Goal: Check status: Check status

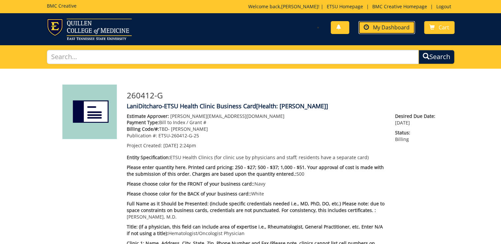
click at [389, 25] on span "My Dashboard" at bounding box center [391, 27] width 37 height 7
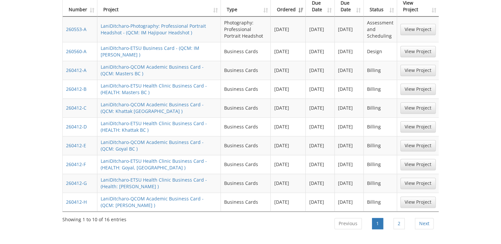
scroll to position [185, 0]
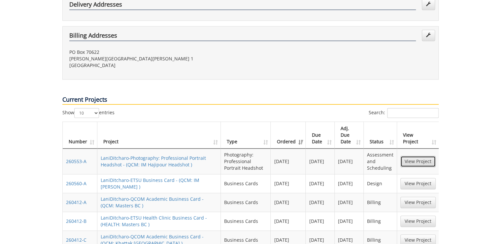
click at [419, 156] on link "View Project" at bounding box center [417, 161] width 35 height 11
click at [409, 178] on link "View Project" at bounding box center [417, 183] width 35 height 11
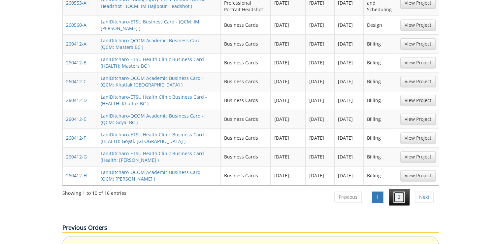
click at [395, 191] on link "2" at bounding box center [398, 196] width 11 height 11
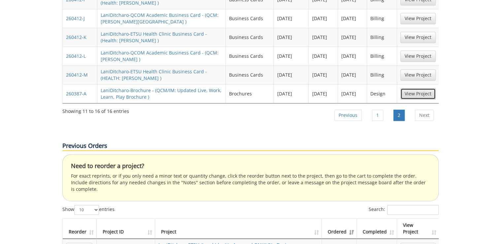
click at [414, 88] on link "View Project" at bounding box center [417, 93] width 35 height 11
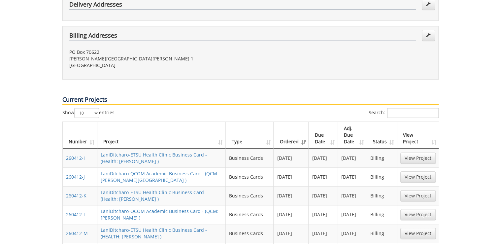
scroll to position [0, 0]
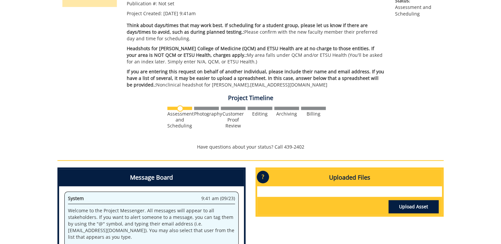
scroll to position [211, 0]
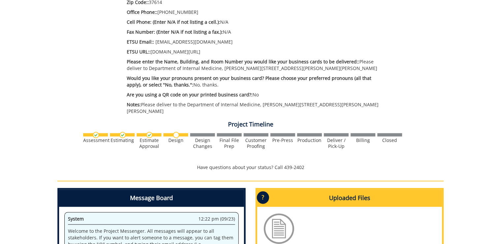
scroll to position [422, 0]
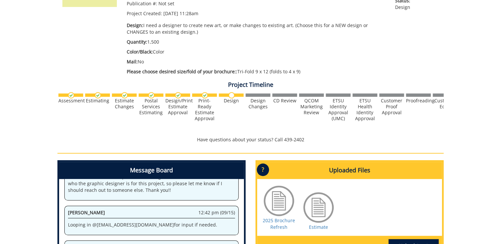
scroll to position [53, 0]
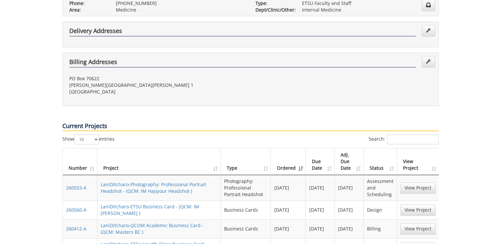
scroll to position [290, 0]
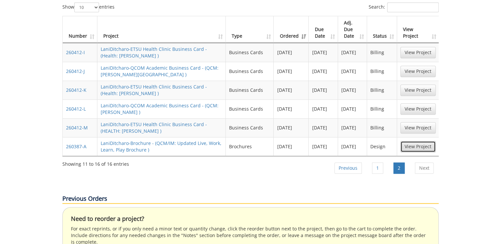
click at [416, 141] on link "View Project" at bounding box center [417, 146] width 35 height 11
click at [380, 162] on link "1" at bounding box center [377, 167] width 11 height 11
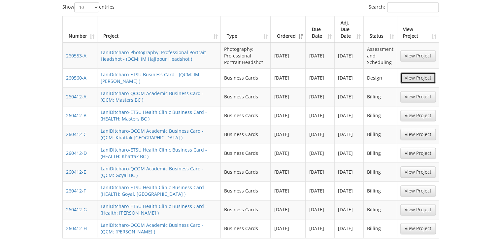
click at [417, 72] on link "View Project" at bounding box center [417, 77] width 35 height 11
click at [413, 50] on link "View Project" at bounding box center [417, 55] width 35 height 11
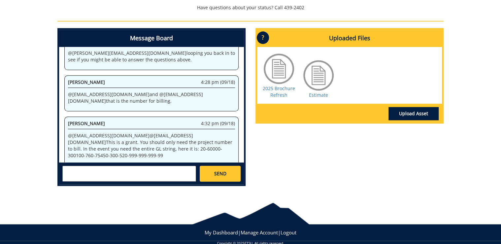
scroll to position [274, 0]
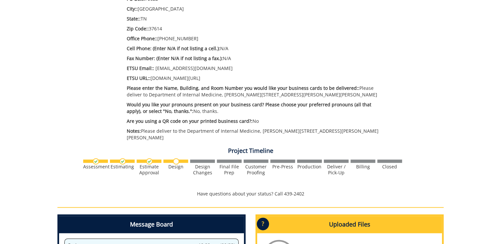
scroll to position [369, 0]
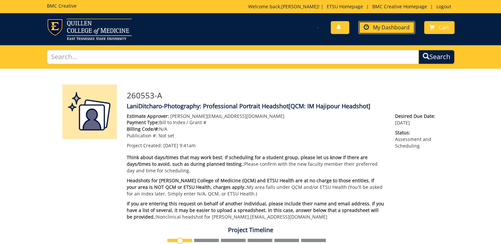
click at [398, 25] on span "My Dashboard" at bounding box center [391, 27] width 37 height 7
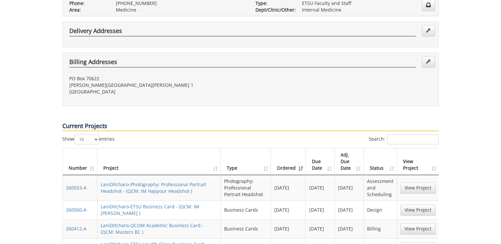
scroll to position [185, 0]
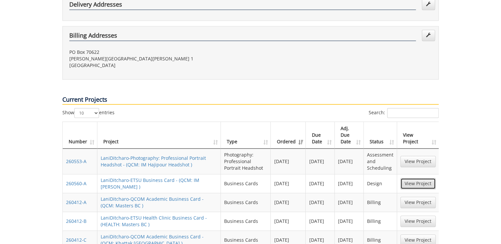
click at [417, 178] on link "View Project" at bounding box center [417, 183] width 35 height 11
click at [420, 156] on link "View Project" at bounding box center [417, 161] width 35 height 11
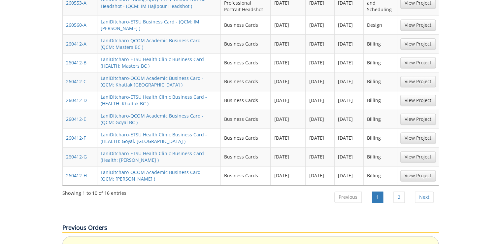
click at [410, 189] on ul "Previous 1 2 Next" at bounding box center [384, 198] width 110 height 18
click at [395, 191] on link "2" at bounding box center [398, 196] width 11 height 11
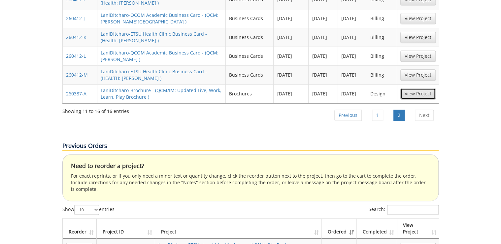
click at [403, 88] on link "View Project" at bounding box center [417, 93] width 35 height 11
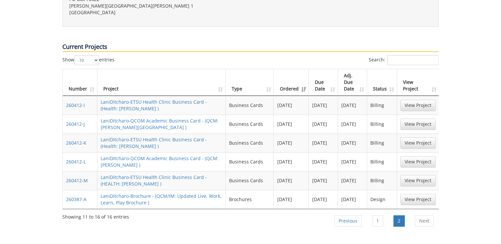
scroll to position [211, 0]
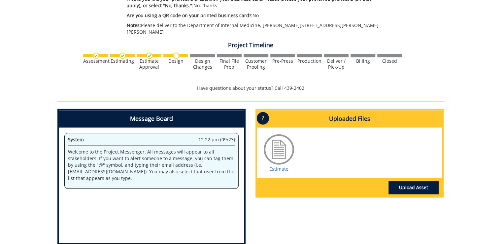
scroll to position [396, 0]
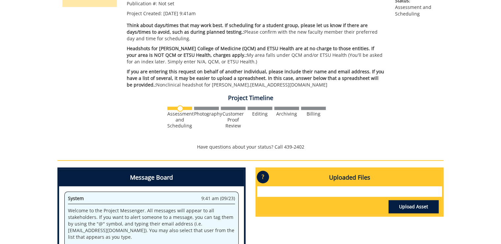
scroll to position [211, 0]
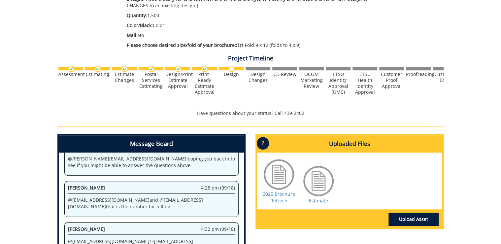
scroll to position [185, 0]
